Goal: Complete application form

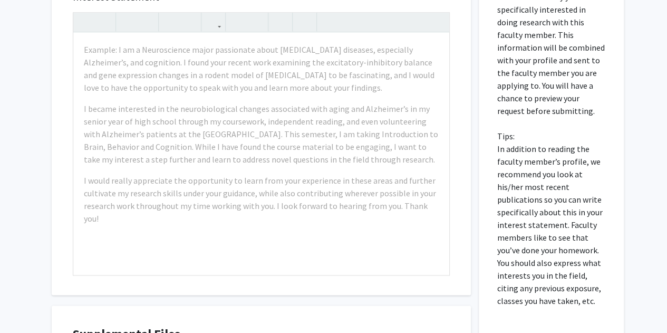
scroll to position [555, 0]
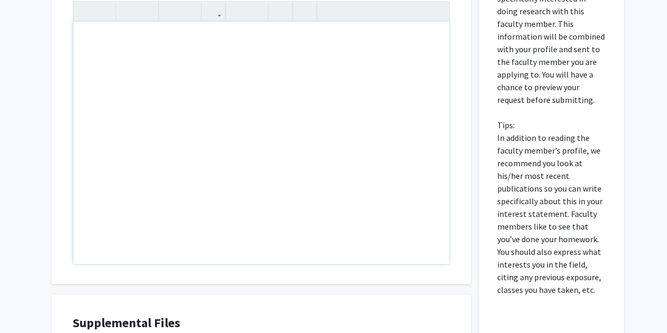
drag, startPoint x: 120, startPoint y: 57, endPoint x: 186, endPoint y: 64, distance: 66.7
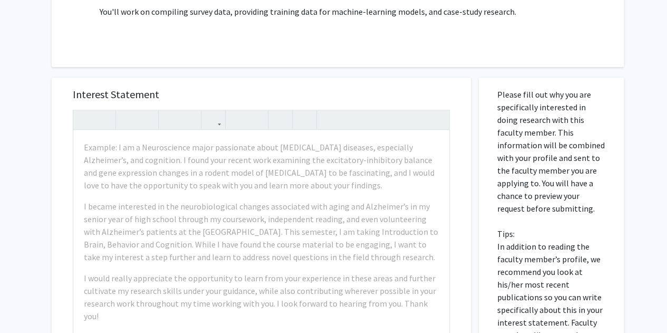
scroll to position [526, 0]
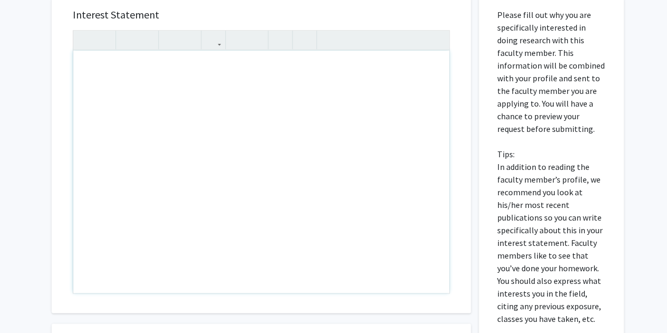
click at [111, 69] on div "Note to users with screen readers: Please press Alt+0 or Option+0 to deactivate…" at bounding box center [261, 172] width 376 height 242
paste div "Note to users with screen readers: Please press Alt+0 or Option+0 to deactivate…"
type textarea "<p>I am a Political Science and German double major with a concentration in int…"
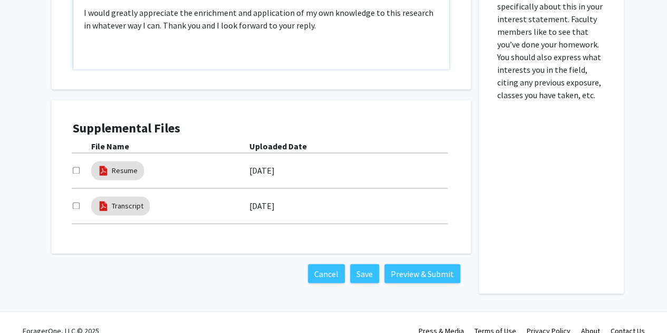
scroll to position [765, 0]
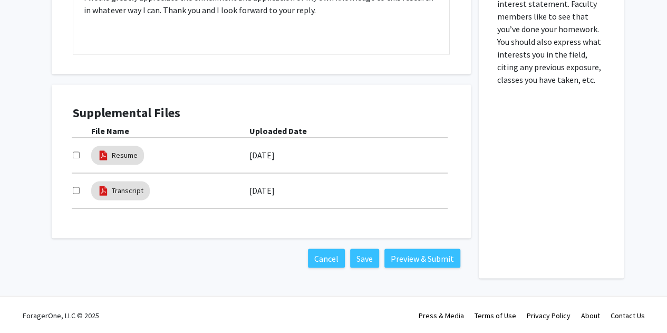
click at [74, 151] on input "checkbox" at bounding box center [76, 154] width 7 height 7
checkbox input "true"
click at [75, 190] on input "checkbox" at bounding box center [76, 190] width 7 height 7
checkbox input "true"
click at [170, 263] on div "Cancel Save Preview & Submit" at bounding box center [261, 257] width 398 height 19
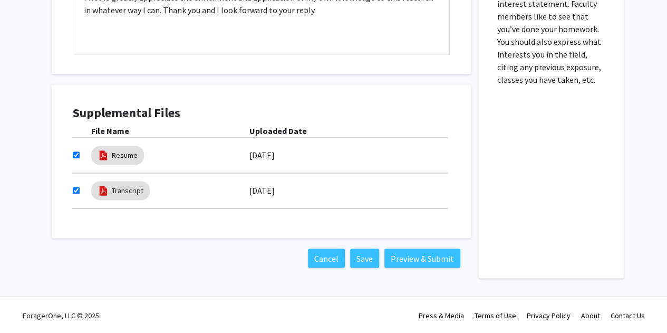
click at [436, 258] on button "Preview & Submit" at bounding box center [422, 257] width 76 height 19
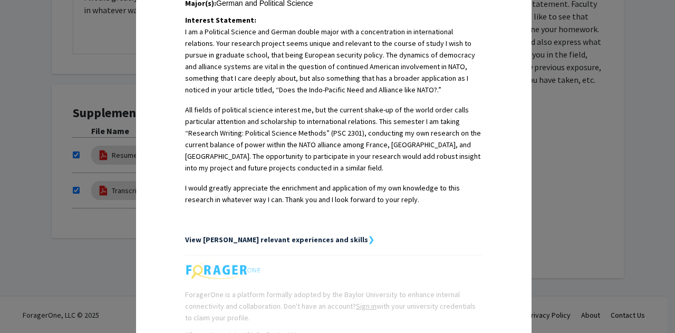
scroll to position [344, 0]
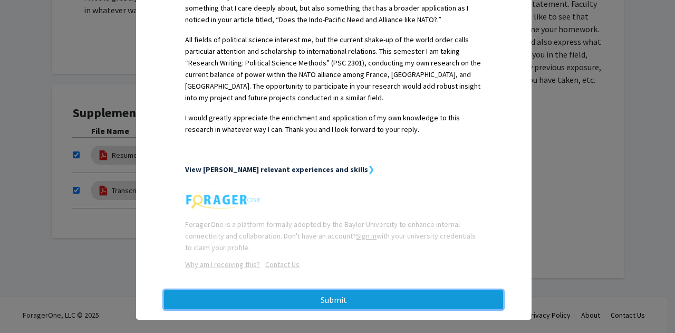
click at [355, 290] on button "Submit" at bounding box center [333, 299] width 339 height 19
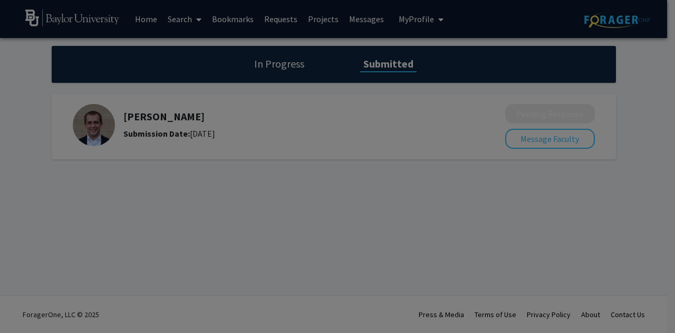
click at [452, 249] on div at bounding box center [337, 166] width 675 height 333
click at [407, 217] on div at bounding box center [337, 166] width 675 height 333
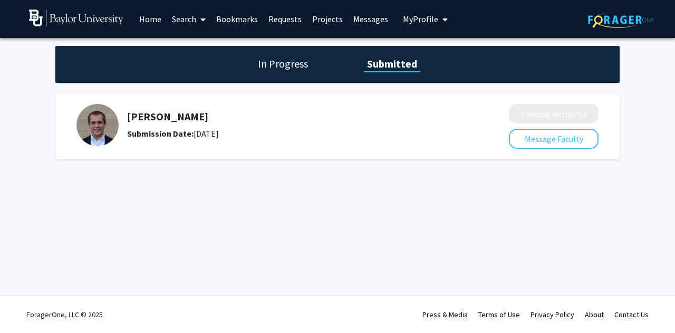
click at [149, 19] on link "Home" at bounding box center [150, 19] width 33 height 37
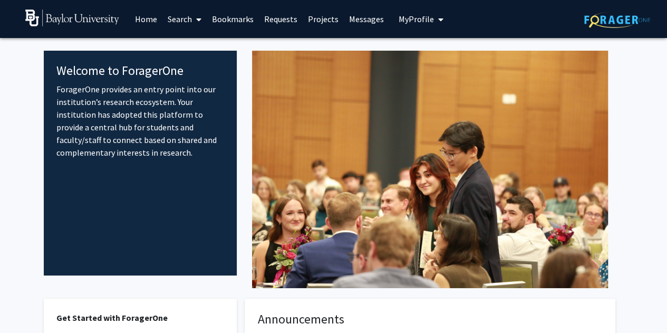
click at [197, 18] on icon at bounding box center [198, 19] width 5 height 8
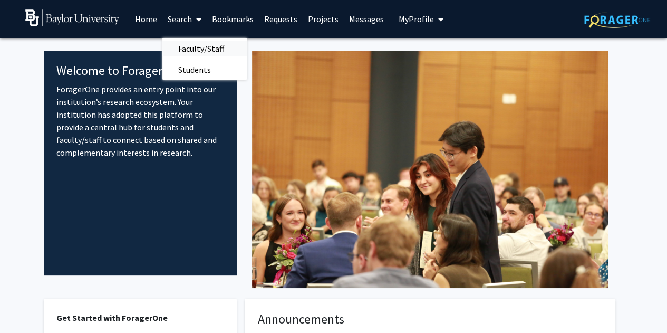
click at [203, 48] on span "Faculty/Staff" at bounding box center [200, 48] width 77 height 21
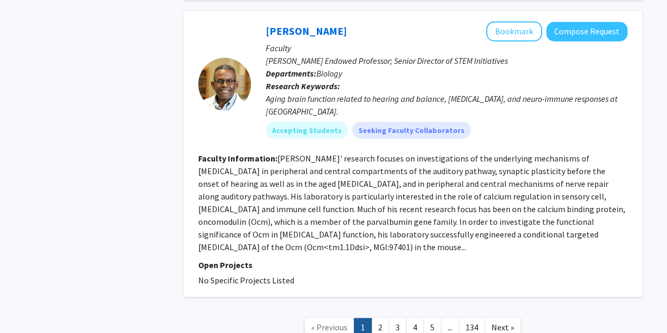
scroll to position [2978, 0]
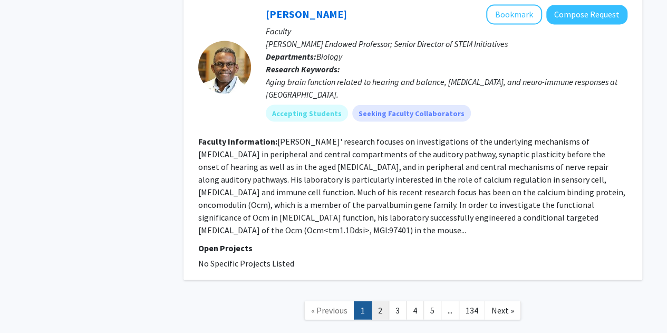
click at [379, 300] on link "2" at bounding box center [380, 309] width 18 height 18
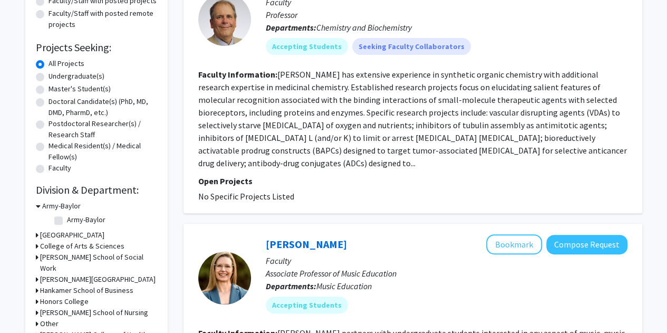
scroll to position [144, 0]
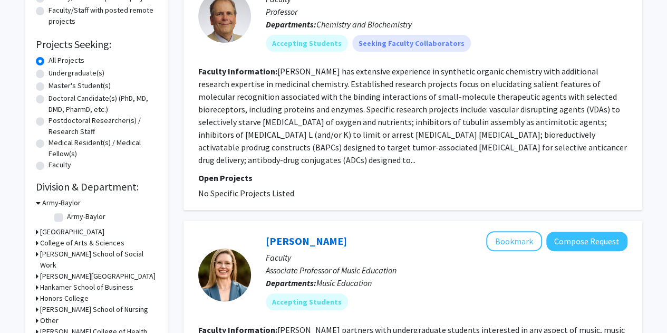
click at [48, 73] on label "Undergraduate(s)" at bounding box center [76, 72] width 56 height 11
click at [48, 73] on input "Undergraduate(s)" at bounding box center [51, 70] width 7 height 7
radio input "true"
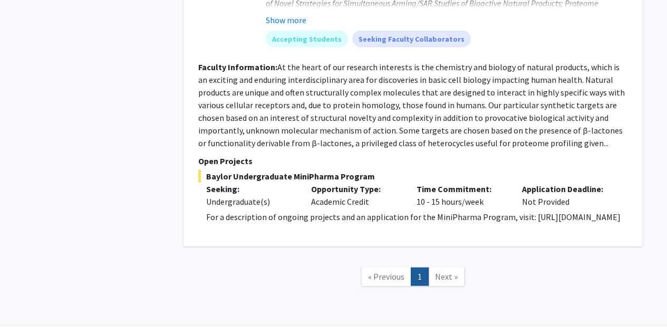
scroll to position [1054, 0]
